Goal: Navigation & Orientation: Find specific page/section

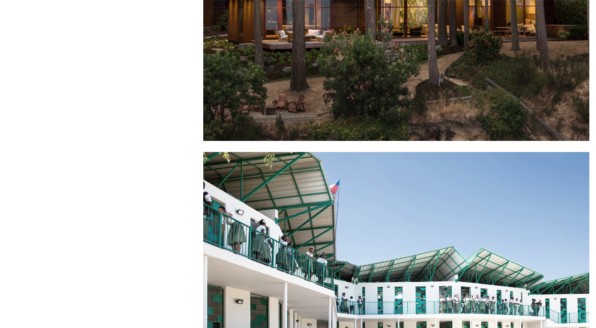
scroll to position [135, 0]
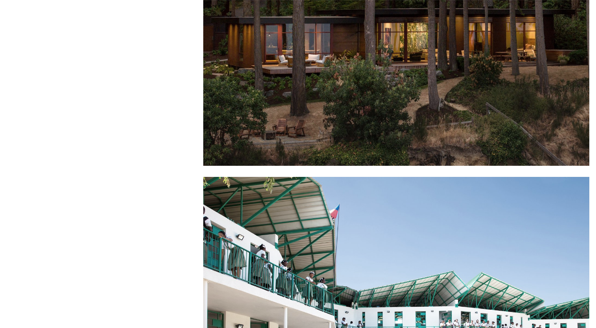
click at [327, 95] on div at bounding box center [396, 29] width 386 height 273
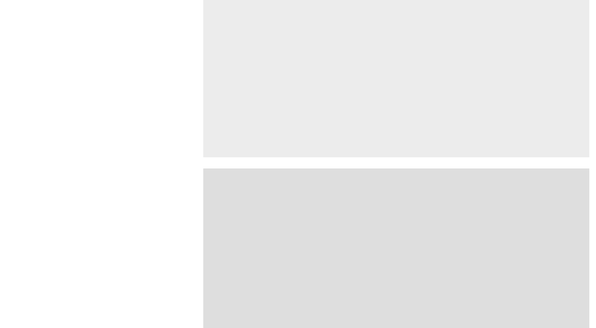
scroll to position [1798, 0]
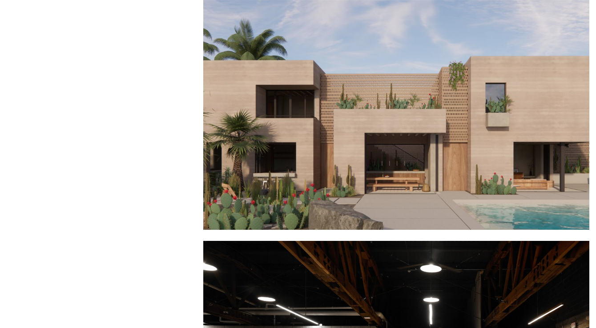
click at [330, 96] on div at bounding box center [396, 93] width 386 height 273
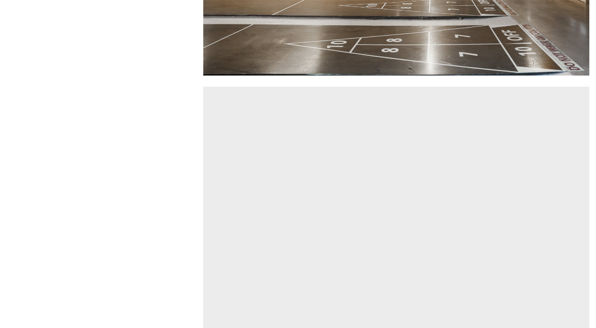
scroll to position [2350, 0]
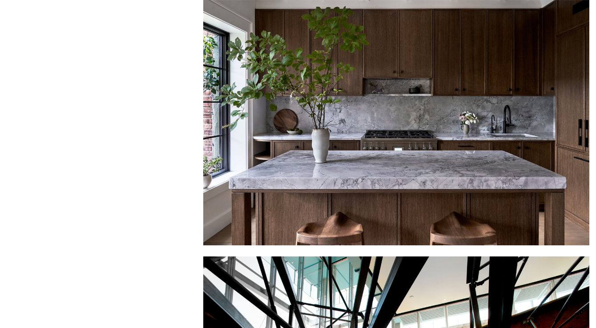
click at [391, 102] on div at bounding box center [396, 108] width 386 height 273
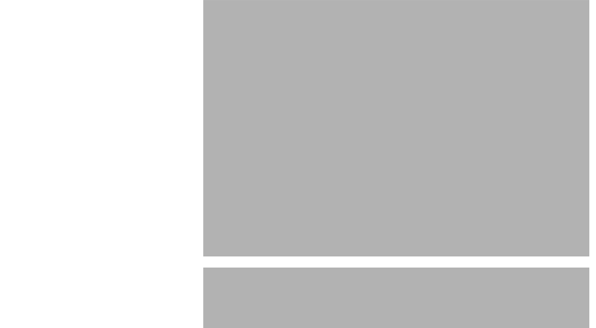
scroll to position [4610, 0]
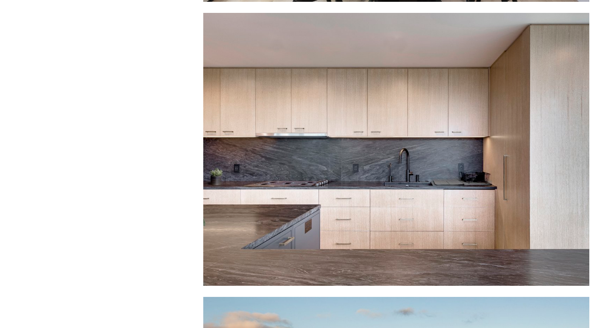
click at [388, 111] on div at bounding box center [396, 149] width 386 height 273
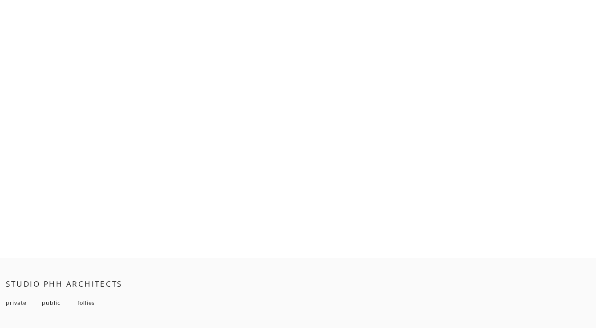
scroll to position [6226, 0]
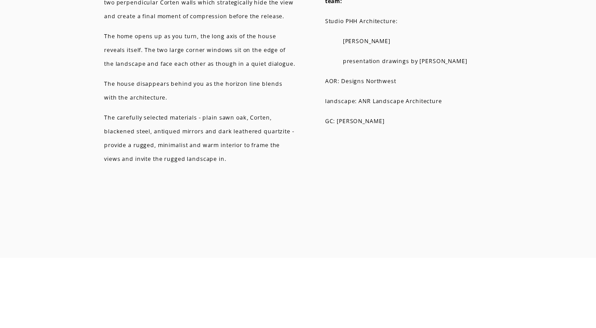
scroll to position [5208, 0]
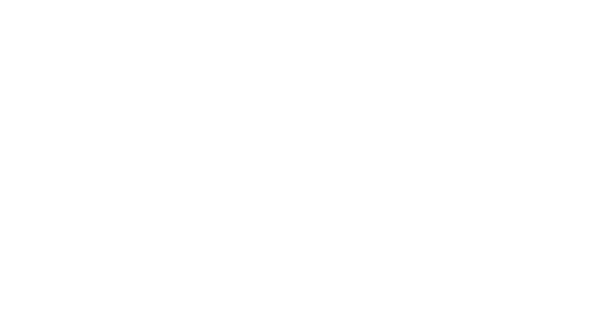
scroll to position [715, 0]
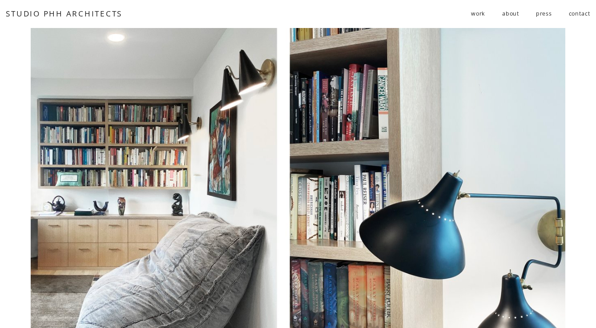
scroll to position [2556, 0]
